Goal: Task Accomplishment & Management: Complete application form

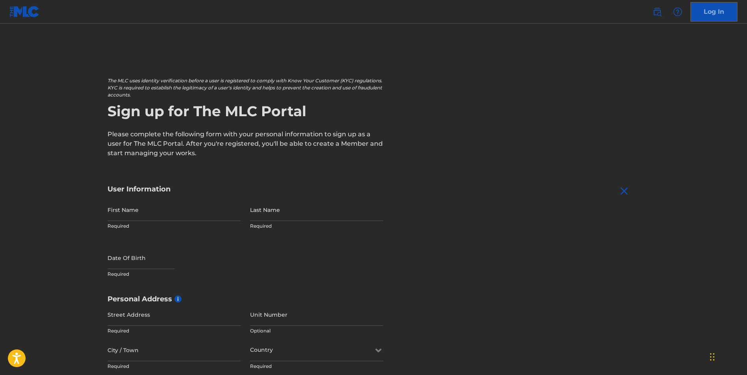
click at [26, 13] on img at bounding box center [24, 11] width 30 height 11
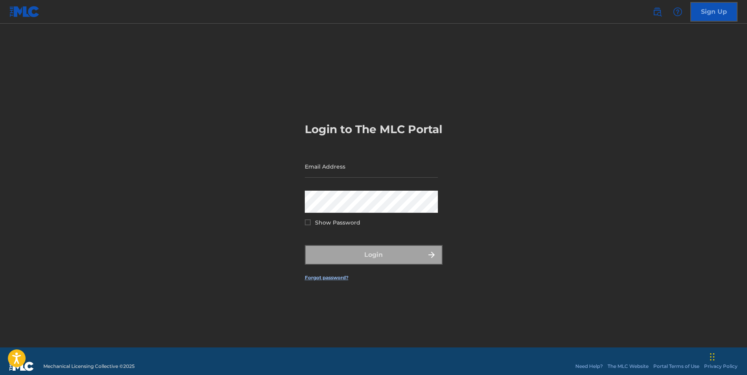
click at [26, 13] on img at bounding box center [24, 11] width 30 height 11
click at [321, 176] on input "Email Address" at bounding box center [371, 166] width 133 height 22
click at [19, 11] on img at bounding box center [24, 11] width 30 height 11
click at [708, 11] on link "Sign Up" at bounding box center [714, 12] width 47 height 20
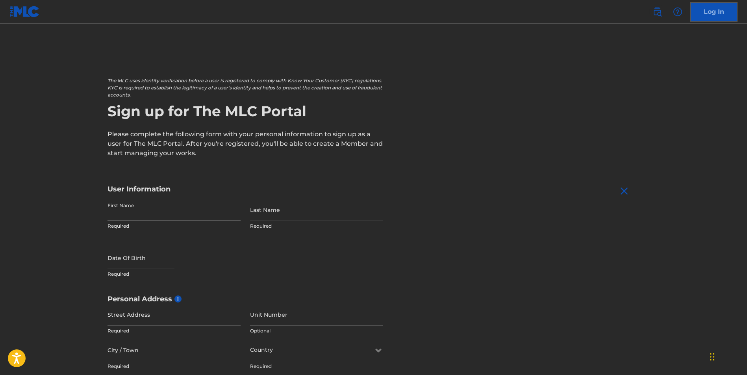
click at [140, 220] on input "First Name" at bounding box center [174, 210] width 133 height 22
type input "ARTIMUA"
type input "[PERSON_NAME]"
select select "8"
select select "2025"
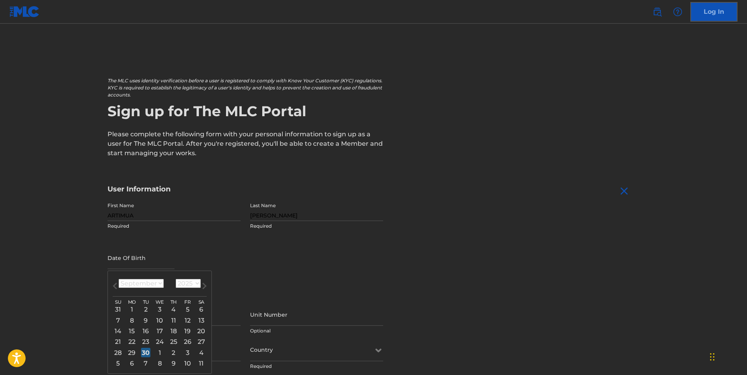
click at [158, 282] on select "January February March April May June July August September October November De…" at bounding box center [141, 283] width 45 height 9
select select "5"
click at [119, 279] on select "January February March April May June July August September October November De…" at bounding box center [141, 283] width 45 height 9
click at [192, 284] on select "1899 1900 1901 1902 1903 1904 1905 1906 1907 1908 1909 1910 1911 1912 1913 1914…" at bounding box center [188, 283] width 25 height 9
click at [196, 282] on select "1899 1900 1901 1902 1903 1904 1905 1906 1907 1908 1909 1910 1911 1912 1913 1914…" at bounding box center [188, 283] width 25 height 9
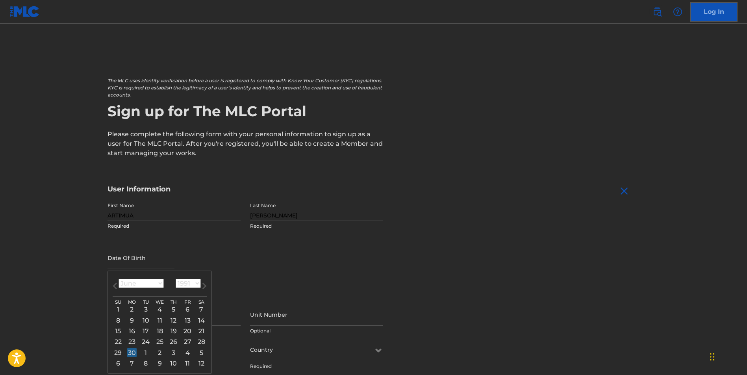
click at [176, 279] on select "1899 1900 1901 1902 1903 1904 1905 1906 1907 1908 1909 1910 1911 1912 1913 1914…" at bounding box center [188, 283] width 25 height 9
click at [193, 280] on select "1899 1900 1901 1902 1903 1904 1905 1906 1907 1908 1909 1910 1911 1912 1913 1914…" at bounding box center [188, 283] width 25 height 9
select select "1974"
click at [176, 279] on select "1899 1900 1901 1902 1903 1904 1905 1906 1907 1908 1909 1910 1911 1912 1913 1914…" at bounding box center [188, 283] width 25 height 9
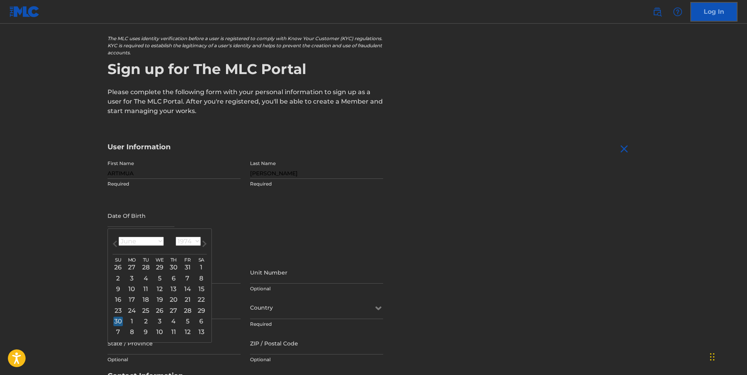
scroll to position [44, 0]
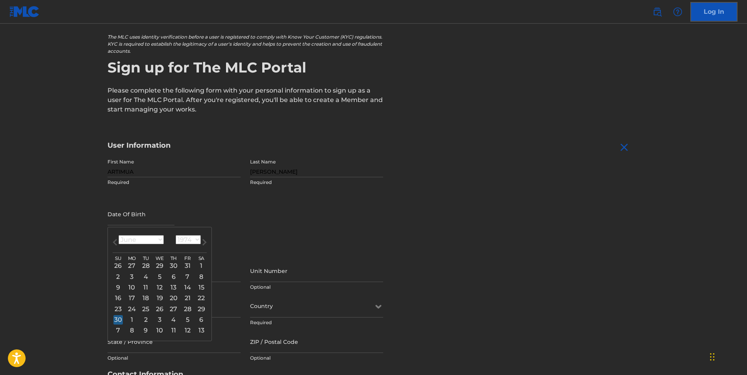
click at [145, 266] on div "28" at bounding box center [145, 265] width 9 height 9
type input "[DATE]"
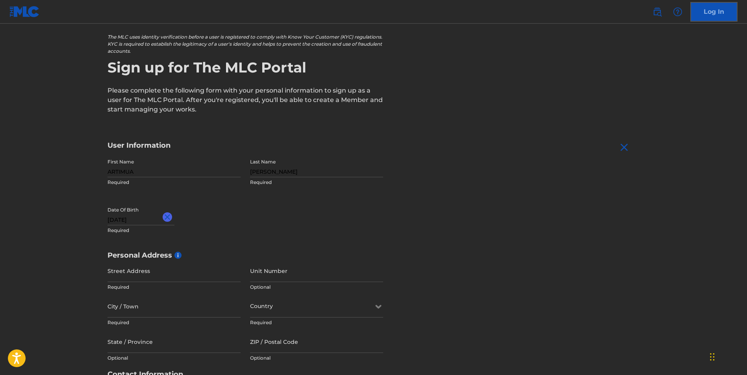
click at [117, 222] on input "[DATE]" at bounding box center [141, 214] width 67 height 22
select select "4"
select select "1974"
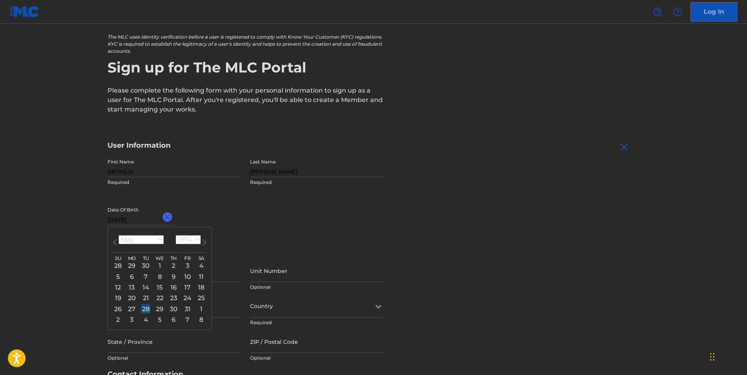
click at [161, 240] on select "January February March April May June July August September October November De…" at bounding box center [141, 239] width 45 height 9
select select "5"
click at [119, 235] on select "January February March April May June July August September October November De…" at bounding box center [141, 239] width 45 height 9
click at [147, 265] on div "28" at bounding box center [145, 265] width 9 height 9
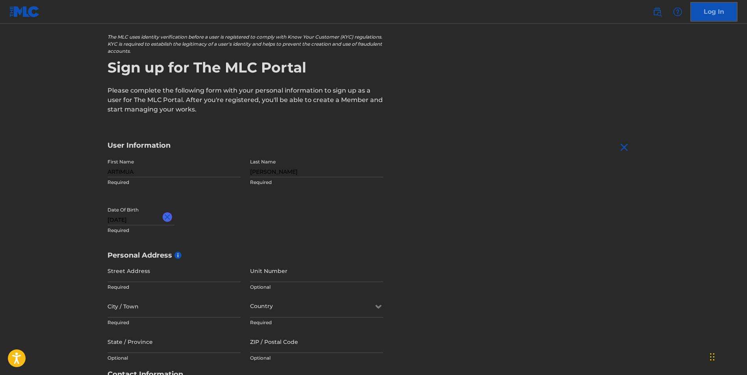
click at [120, 223] on input "[DATE]" at bounding box center [141, 214] width 67 height 22
select select "4"
select select "1974"
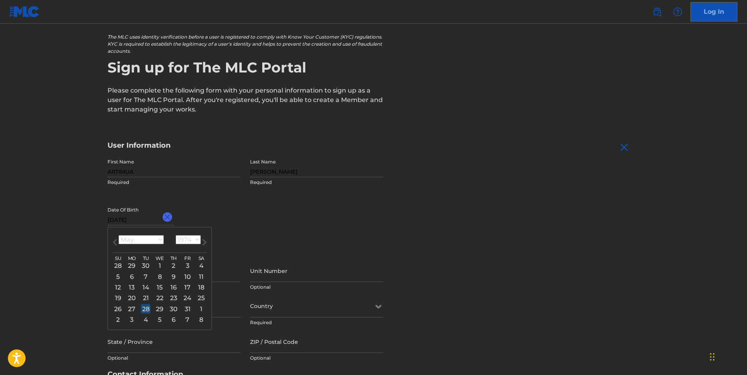
click at [158, 238] on select "January February March April May June July August September October November De…" at bounding box center [141, 239] width 45 height 9
select select "5"
click at [119, 235] on select "January February March April May June July August September October November De…" at bounding box center [141, 239] width 45 height 9
click at [147, 268] on div "28" at bounding box center [145, 265] width 9 height 9
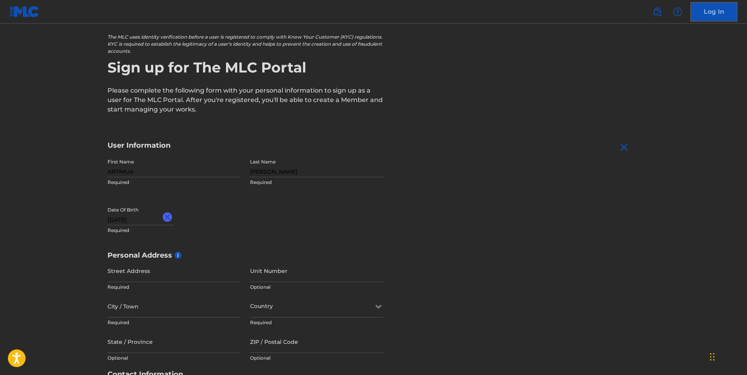
click at [117, 220] on input "[DATE]" at bounding box center [141, 214] width 67 height 22
select select "4"
select select "1974"
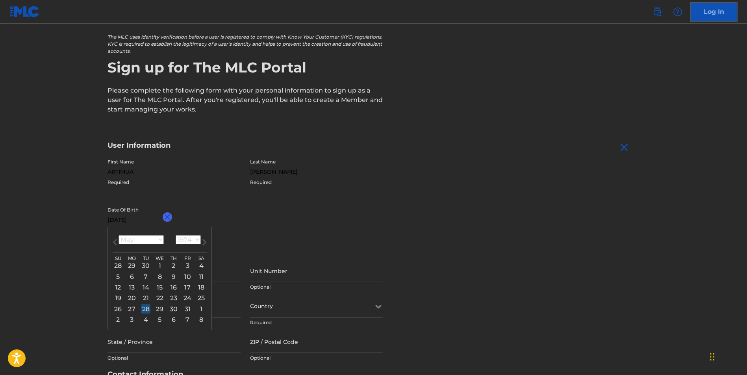
click at [160, 237] on select "January February March April May June July August September October November De…" at bounding box center [141, 239] width 45 height 9
select select "5"
click at [119, 235] on select "January February March April May June July August September October November De…" at bounding box center [141, 239] width 45 height 9
click at [251, 216] on div "First Name ARTIMUA Required Last Name [PERSON_NAME] Required Date Of Birth [DEM…" at bounding box center [246, 203] width 276 height 96
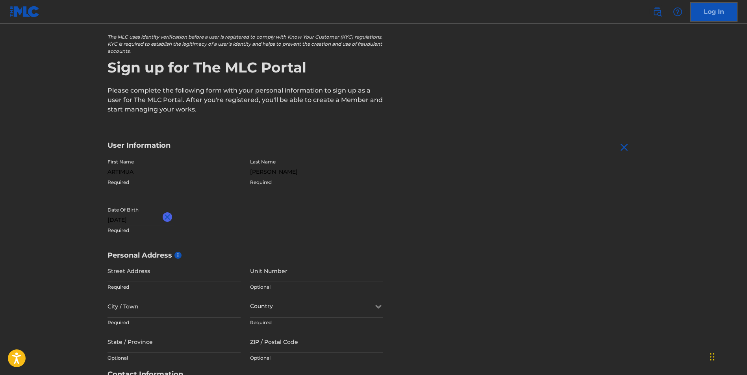
click at [119, 220] on input "[DATE]" at bounding box center [141, 214] width 67 height 22
select select "4"
select select "1974"
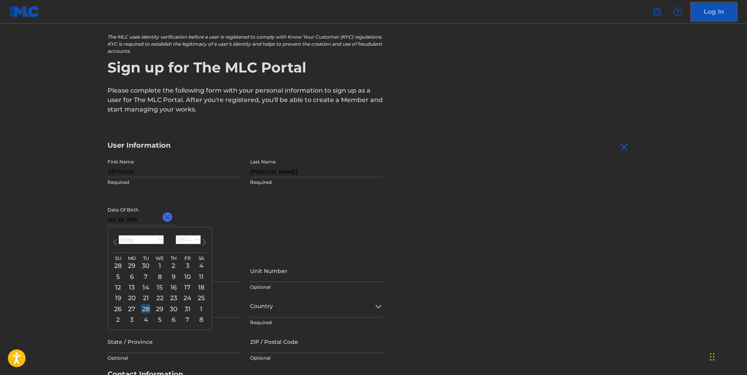
type input "M 28 1974"
select select "2"
type input "j 28 1974"
select select "0"
type input "[DATE]"
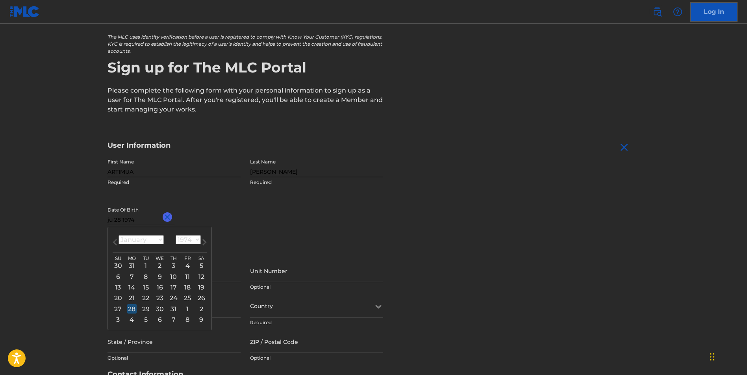
select select "5"
type input "[DATE]"
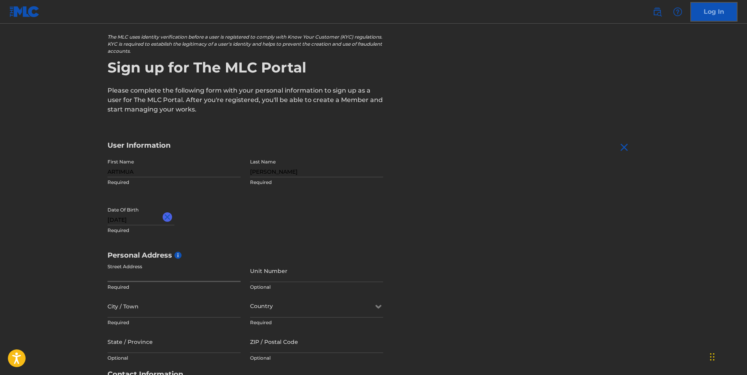
click at [135, 277] on input "Street Address" at bounding box center [174, 271] width 133 height 22
type input "[STREET_ADDRESS][PERSON_NAME]"
click at [126, 317] on input "City / Town" at bounding box center [174, 306] width 133 height 22
type input "Perris"
click at [152, 347] on input "State / Province" at bounding box center [174, 342] width 133 height 22
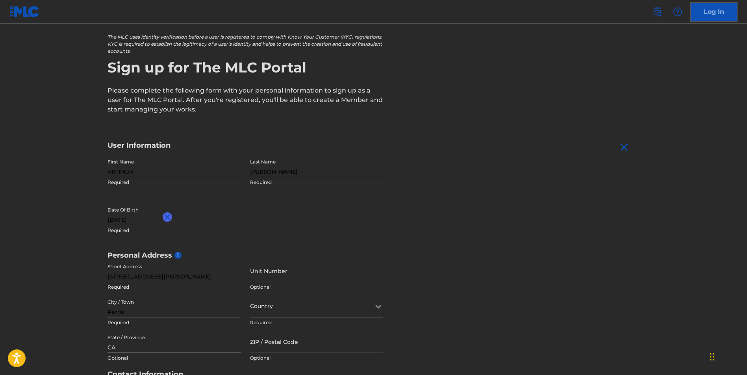
type input "CA"
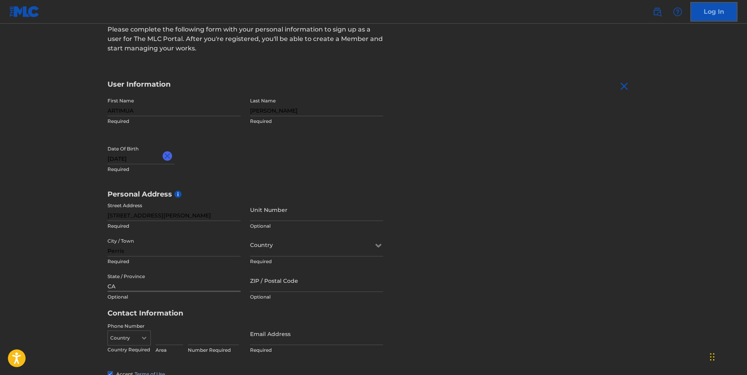
click at [362, 256] on div "Country" at bounding box center [316, 245] width 133 height 22
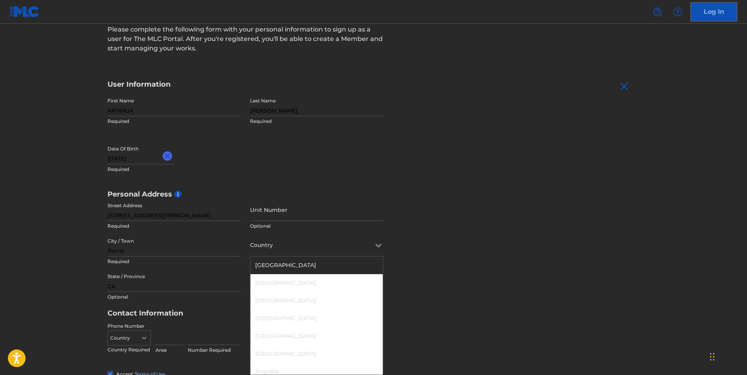
click at [323, 263] on div "[GEOGRAPHIC_DATA]" at bounding box center [317, 265] width 132 height 18
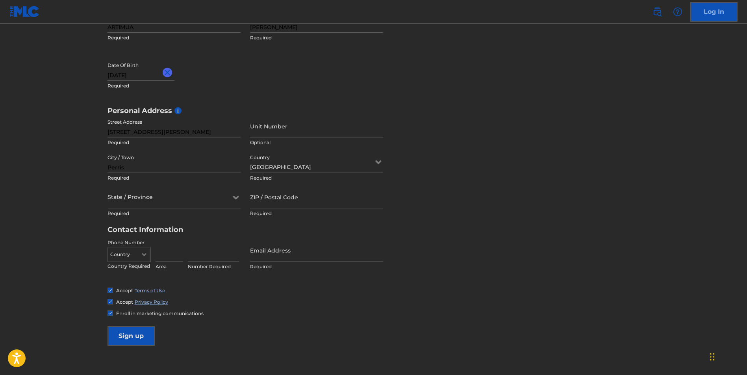
scroll to position [190, 0]
click at [278, 252] on input "Email Address" at bounding box center [316, 249] width 133 height 22
type input "[EMAIL_ADDRESS][DOMAIN_NAME]"
click at [236, 196] on icon at bounding box center [236, 195] width 6 height 3
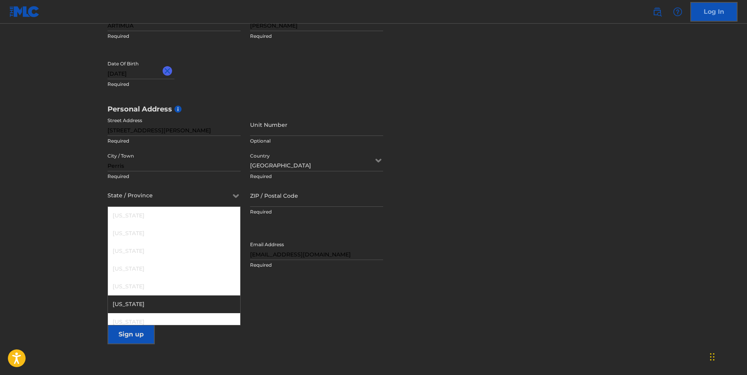
click at [132, 300] on div "[US_STATE]" at bounding box center [174, 304] width 132 height 18
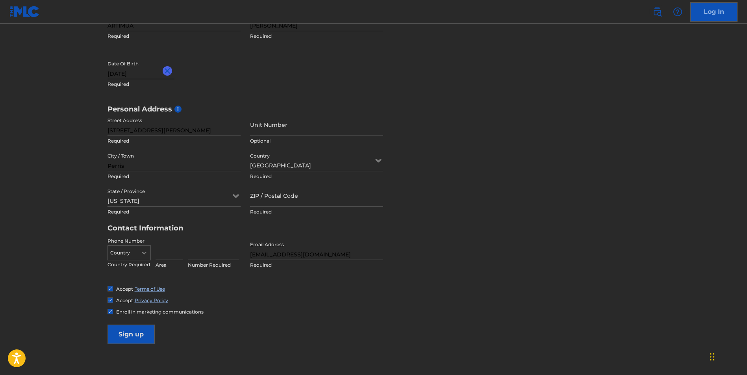
click at [179, 247] on input at bounding box center [170, 249] width 28 height 22
type input "951"
type input "347-0208"
click at [242, 291] on div "Accept Terms of Use" at bounding box center [374, 289] width 533 height 7
click at [283, 197] on input "ZIP / Postal Code" at bounding box center [316, 195] width 133 height 22
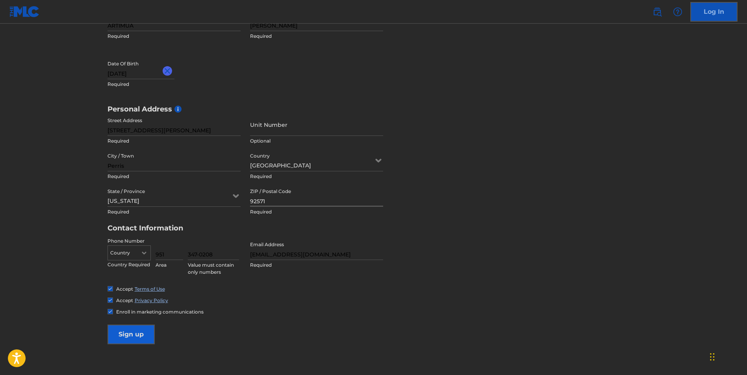
type input "92571"
click at [127, 334] on input "Sign up" at bounding box center [131, 335] width 47 height 20
click at [201, 78] on div "Date Of Birth [DEMOGRAPHIC_DATA] Required" at bounding box center [174, 74] width 133 height 35
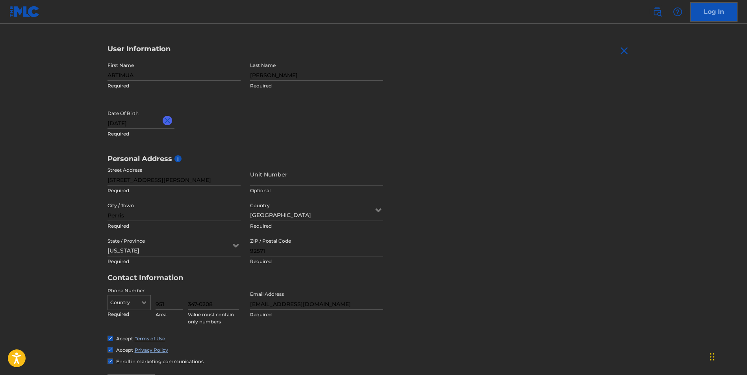
scroll to position [139, 0]
click at [159, 73] on input "ARTIMUA" at bounding box center [174, 71] width 133 height 22
click at [140, 76] on input "ARTIMUA" at bounding box center [174, 71] width 133 height 22
type input "ARTIMUS"
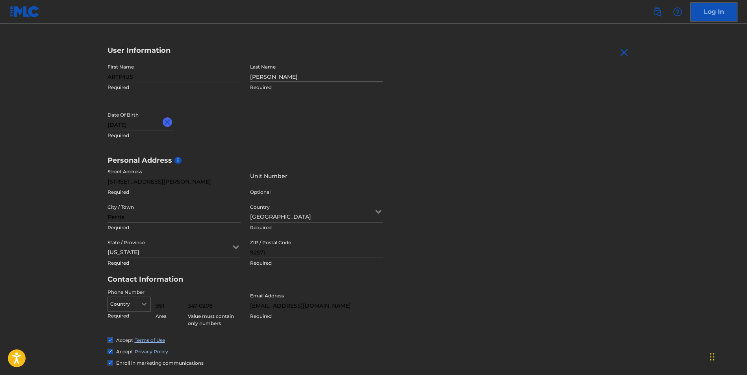
click at [282, 77] on input "[PERSON_NAME]" at bounding box center [316, 71] width 133 height 22
type input "i"
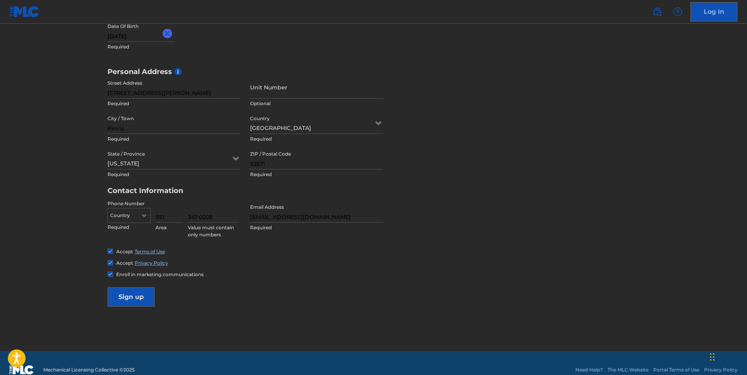
scroll to position [236, 0]
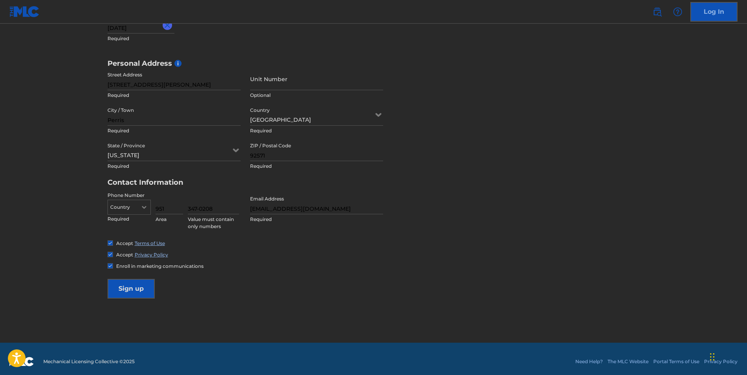
type input "[PERSON_NAME]"
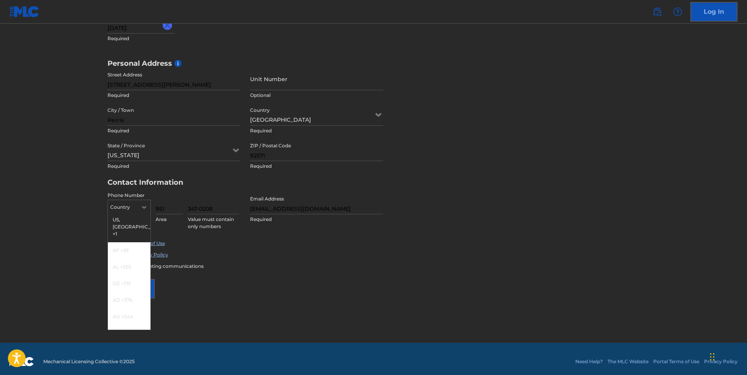
click at [144, 206] on icon at bounding box center [144, 207] width 7 height 7
click at [128, 221] on div "US, [GEOGRAPHIC_DATA] +1" at bounding box center [129, 227] width 43 height 31
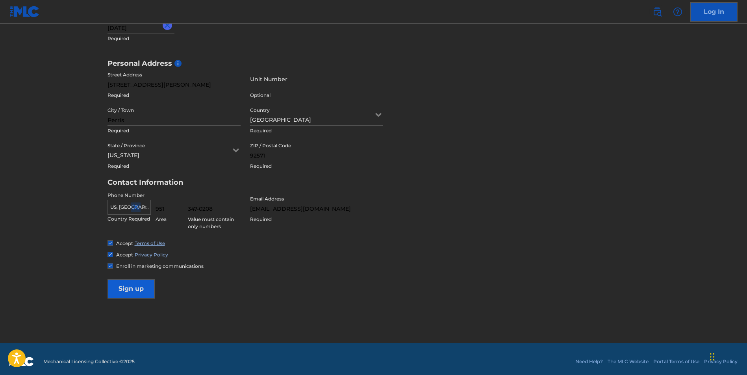
click at [133, 289] on input "Sign up" at bounding box center [131, 289] width 47 height 20
click at [127, 289] on input "Sign up" at bounding box center [131, 289] width 47 height 20
click at [143, 206] on icon at bounding box center [144, 207] width 4 height 2
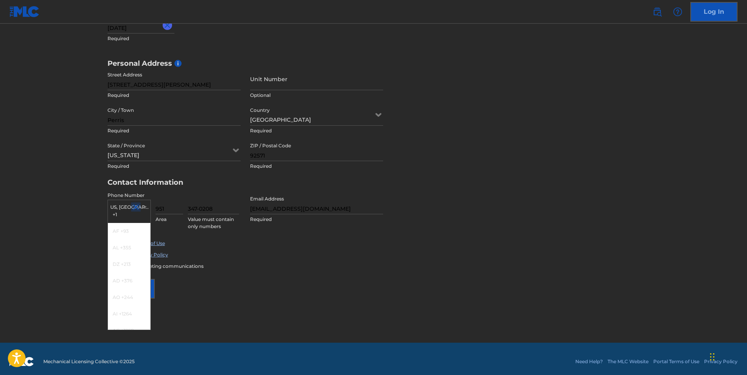
scroll to position [0, 0]
click at [123, 221] on div "US, [GEOGRAPHIC_DATA] +1" at bounding box center [129, 227] width 43 height 31
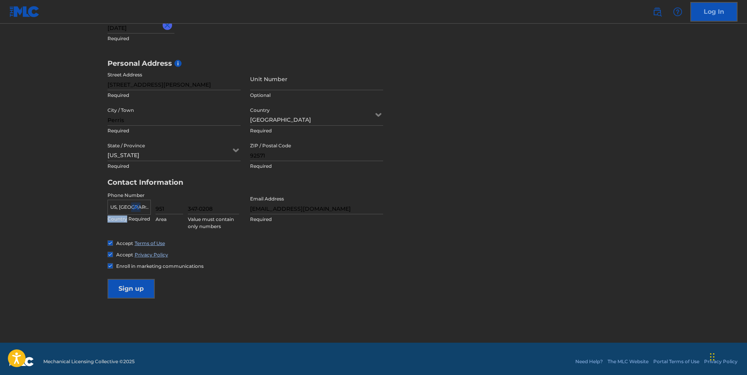
click at [123, 221] on p "Country Required" at bounding box center [129, 218] width 43 height 7
click at [121, 208] on div at bounding box center [129, 207] width 43 height 9
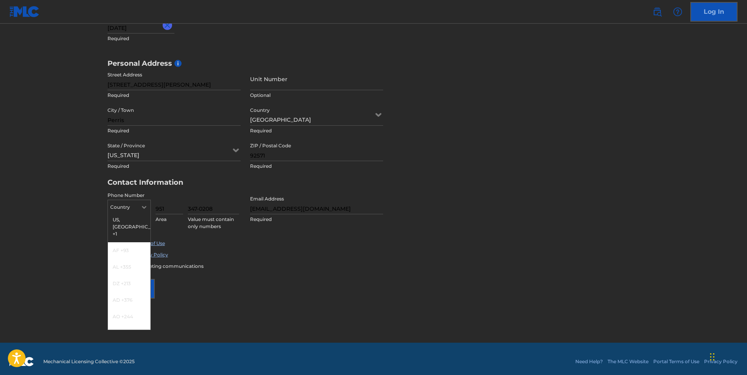
click at [144, 208] on icon at bounding box center [144, 207] width 4 height 2
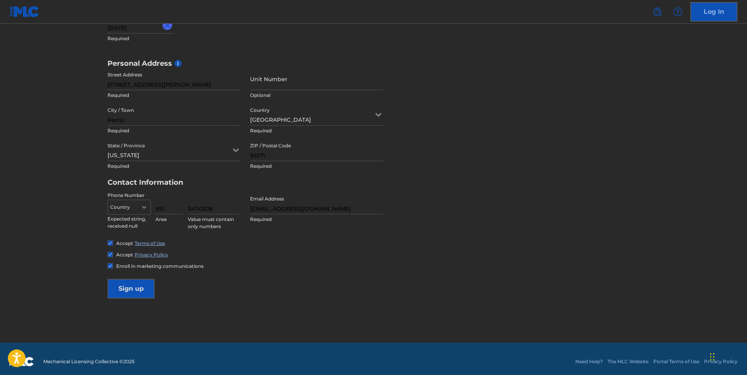
click at [144, 208] on icon at bounding box center [144, 207] width 4 height 2
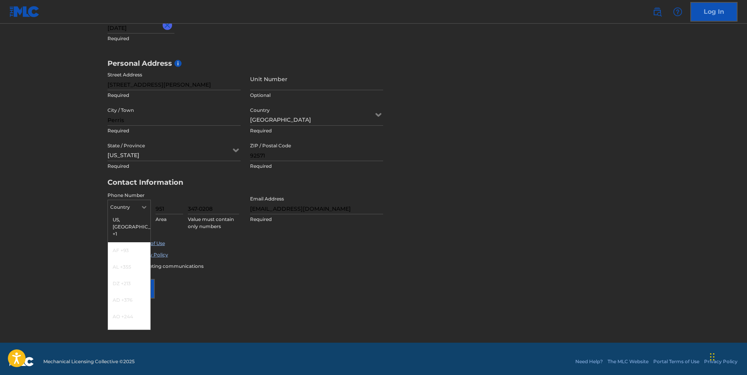
click at [136, 221] on div "US, [GEOGRAPHIC_DATA] +1" at bounding box center [129, 227] width 43 height 31
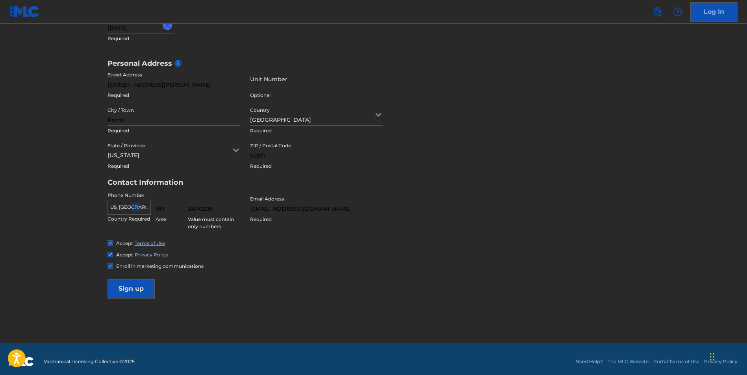
click at [221, 260] on div "Accept Terms of Use Accept Privacy Policy Enroll in marketing communications" at bounding box center [374, 255] width 533 height 30
click at [217, 216] on p "Value must contain only numbers" at bounding box center [213, 223] width 51 height 14
click at [219, 211] on input "347-0208" at bounding box center [213, 203] width 51 height 22
click at [157, 210] on input "951" at bounding box center [170, 203] width 28 height 22
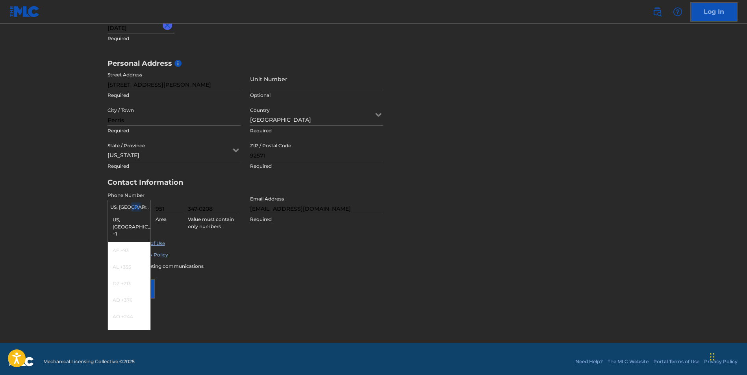
click at [146, 202] on div at bounding box center [142, 206] width 17 height 9
click at [126, 221] on div "US, [GEOGRAPHIC_DATA] +1" at bounding box center [129, 227] width 43 height 31
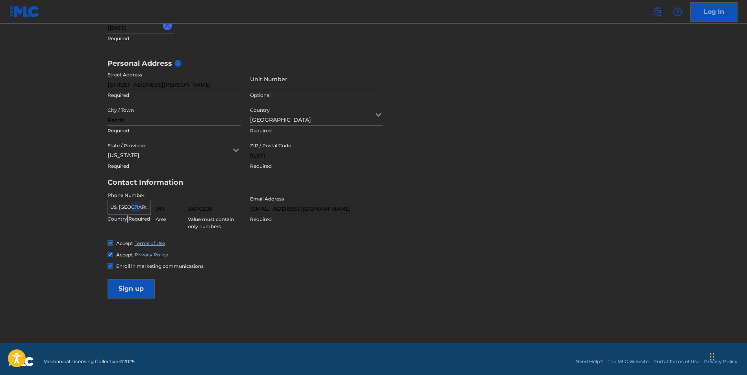
click at [126, 221] on p "Country Required" at bounding box center [129, 218] width 43 height 7
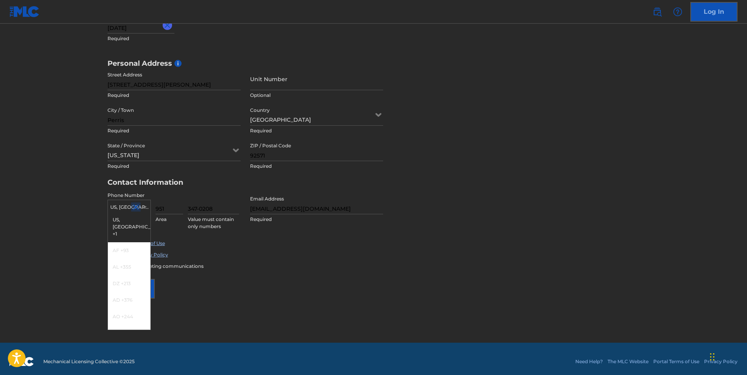
click at [145, 204] on icon at bounding box center [144, 207] width 7 height 7
click at [129, 242] on div "AF +93" at bounding box center [129, 250] width 43 height 17
click at [145, 207] on icon at bounding box center [144, 207] width 4 height 2
click at [124, 222] on div "US, [GEOGRAPHIC_DATA] +1" at bounding box center [129, 227] width 43 height 31
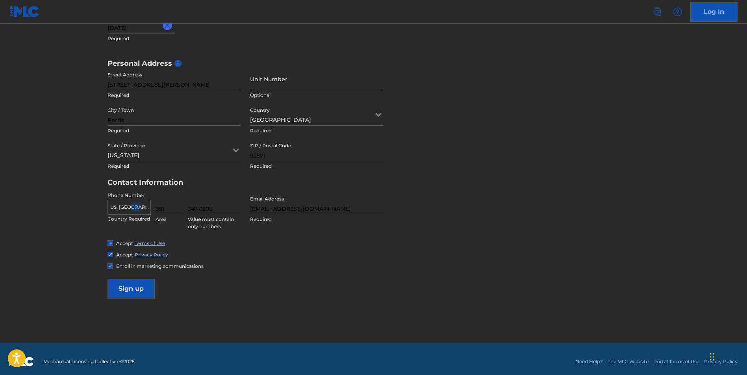
click at [144, 206] on icon at bounding box center [144, 207] width 7 height 7
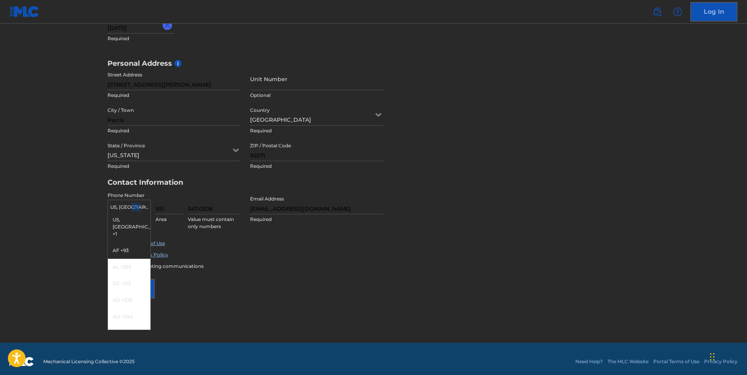
click at [129, 242] on div "AF +93" at bounding box center [129, 250] width 43 height 17
click at [144, 208] on icon at bounding box center [144, 207] width 4 height 2
click at [128, 224] on div "US, [GEOGRAPHIC_DATA] +1" at bounding box center [129, 227] width 43 height 31
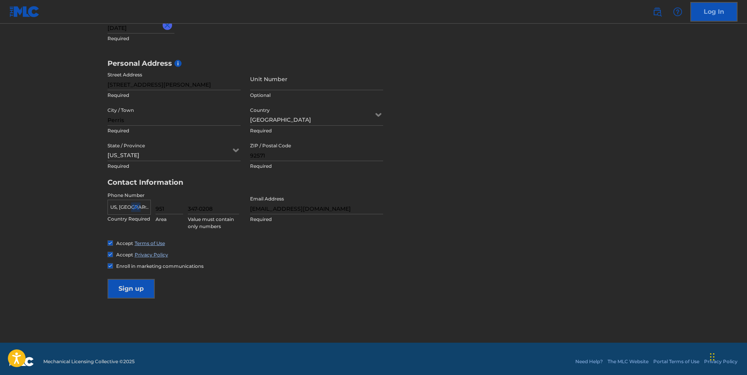
click at [123, 208] on div at bounding box center [129, 207] width 43 height 9
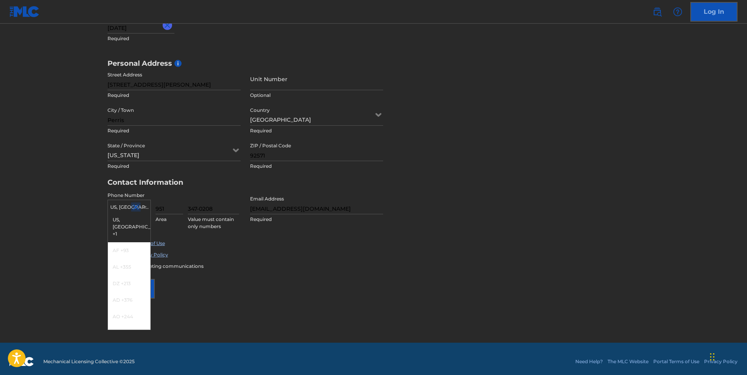
click at [123, 208] on div at bounding box center [129, 207] width 43 height 9
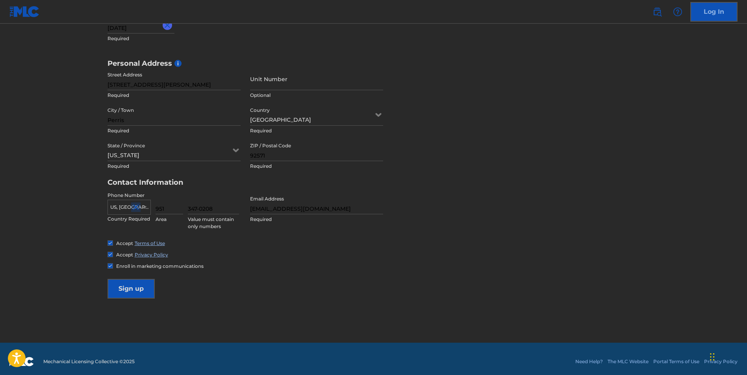
click at [167, 208] on input "951" at bounding box center [170, 203] width 28 height 22
click at [170, 211] on input "951" at bounding box center [170, 203] width 28 height 22
click at [159, 210] on input "951" at bounding box center [170, 203] width 28 height 22
click at [178, 216] on p "Area" at bounding box center [170, 219] width 28 height 7
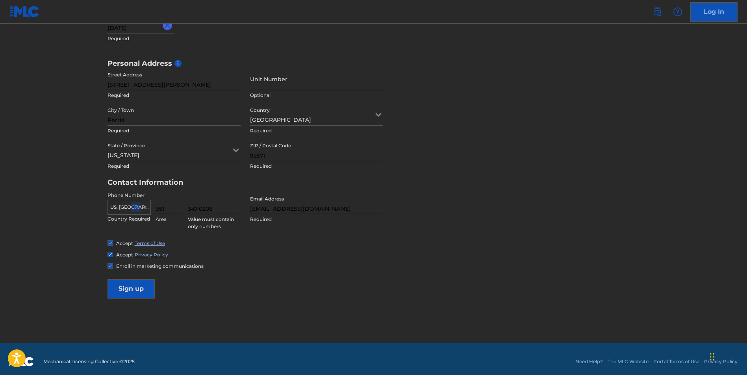
click at [178, 234] on div "Phone Number [GEOGRAPHIC_DATA], [GEOGRAPHIC_DATA] +1 Country Required 951 Area …" at bounding box center [246, 216] width 276 height 48
click at [189, 206] on input "347-0208" at bounding box center [213, 203] width 51 height 22
click at [209, 209] on input "347-0208" at bounding box center [213, 203] width 51 height 22
click at [200, 209] on input "347-0208" at bounding box center [213, 203] width 51 height 22
type input "3470208"
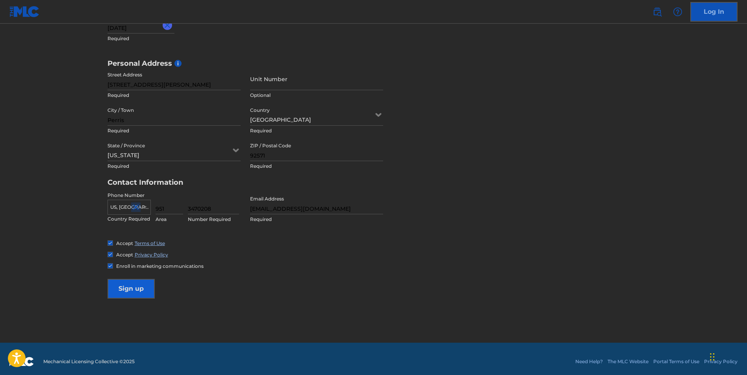
click at [127, 288] on input "Sign up" at bounding box center [131, 289] width 47 height 20
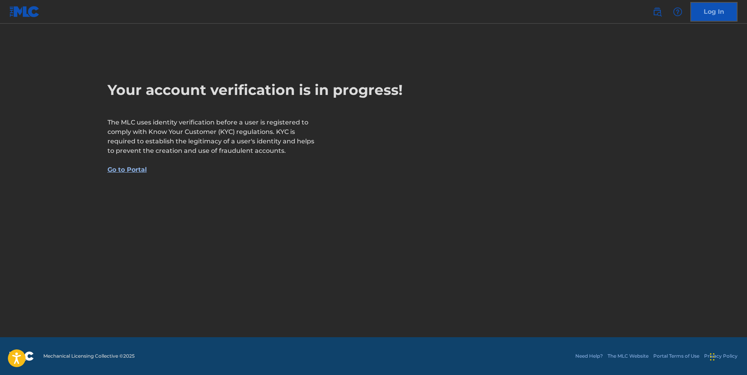
click at [127, 169] on link "Go to Portal" at bounding box center [127, 169] width 39 height 7
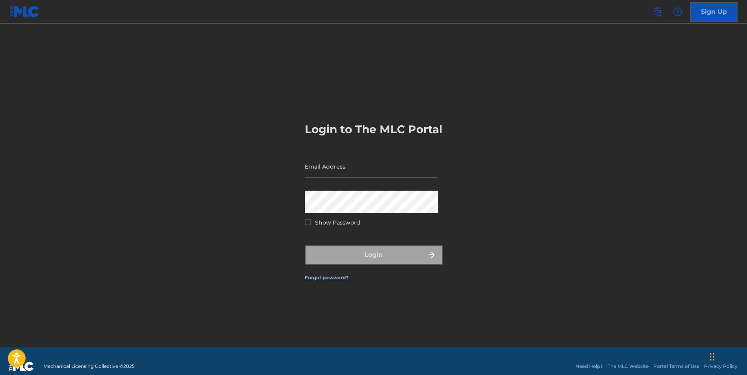
click at [345, 178] on input "Email Address" at bounding box center [371, 166] width 133 height 22
click at [343, 176] on input "Email Address" at bounding box center [371, 166] width 133 height 22
click at [341, 174] on input "Email Address" at bounding box center [371, 166] width 133 height 22
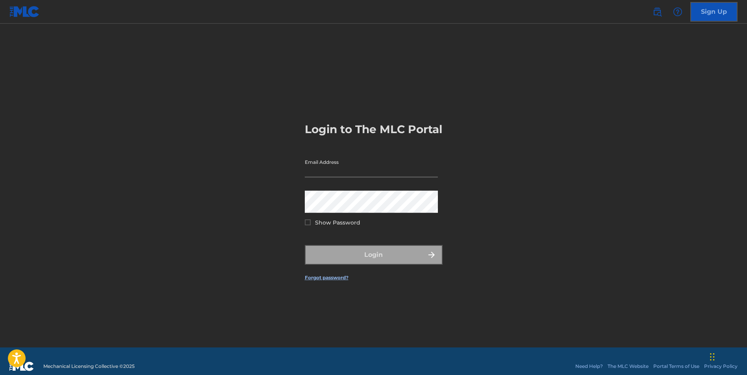
click at [341, 174] on input "Email Address" at bounding box center [371, 166] width 133 height 22
click at [355, 177] on input "[EMAIL_ADDRESS],.com" at bounding box center [371, 166] width 133 height 22
type input "[EMAIL_ADDRESS][DOMAIN_NAME]"
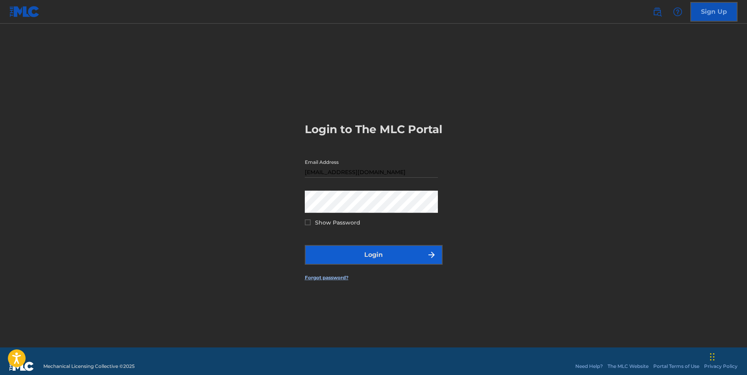
click at [384, 262] on button "Login" at bounding box center [374, 255] width 138 height 20
